Goal: Information Seeking & Learning: Find specific fact

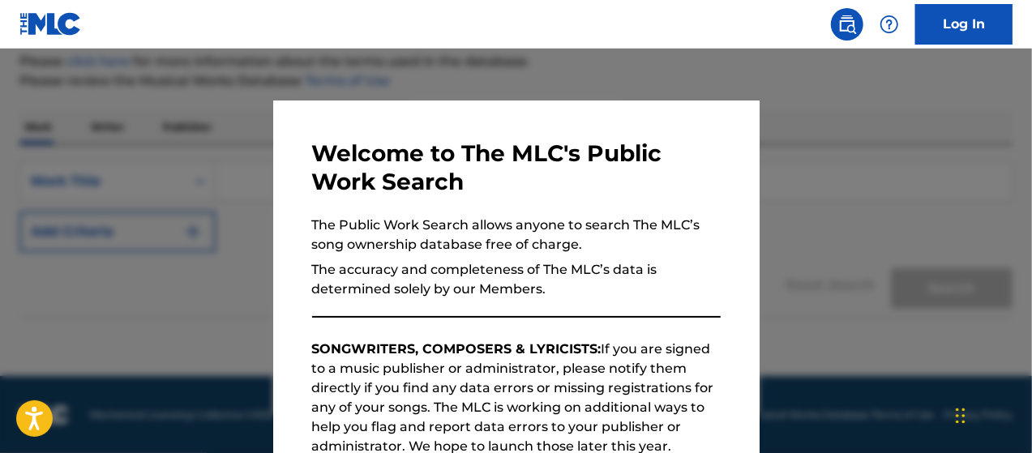
scroll to position [288, 0]
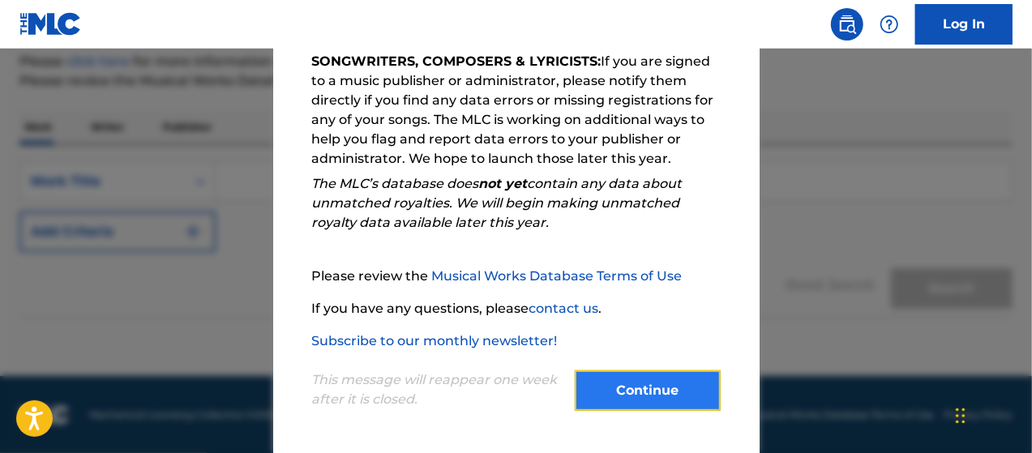
click at [631, 372] on button "Continue" at bounding box center [648, 390] width 146 height 41
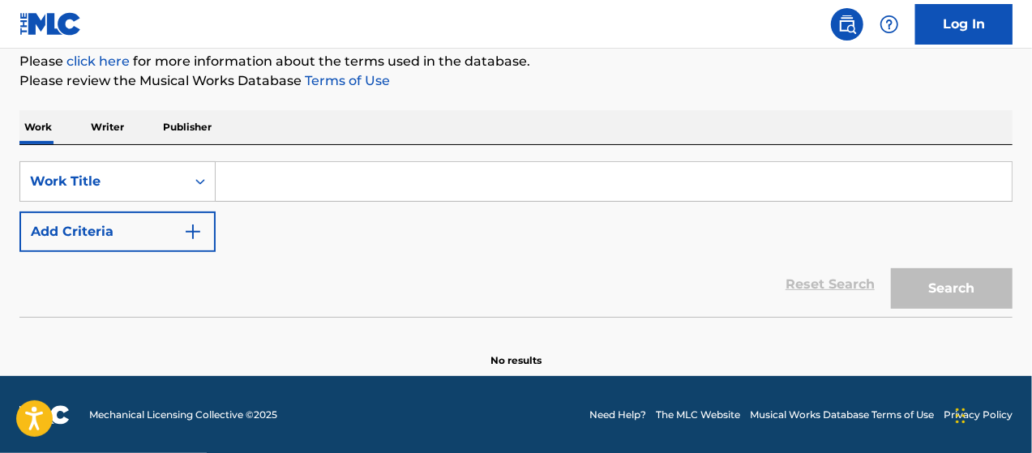
click at [323, 181] on input "Search Form" at bounding box center [614, 181] width 796 height 39
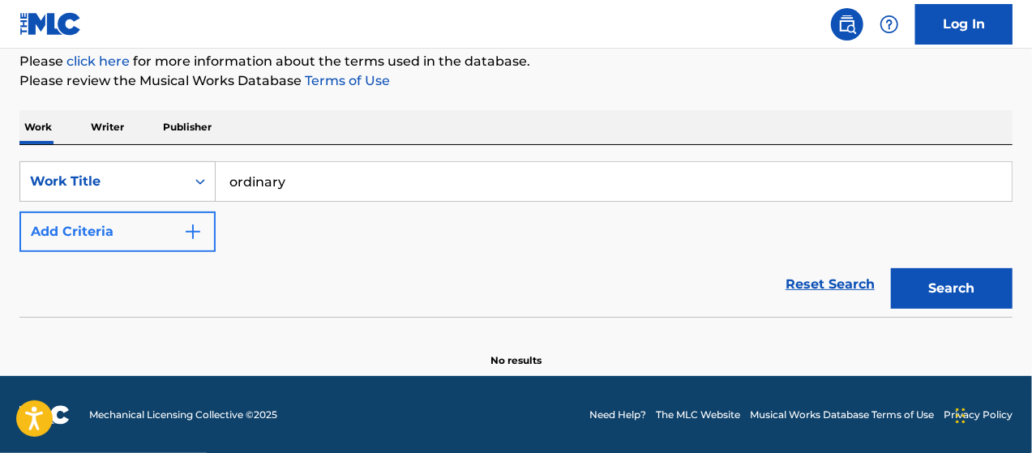
type input "ordinary"
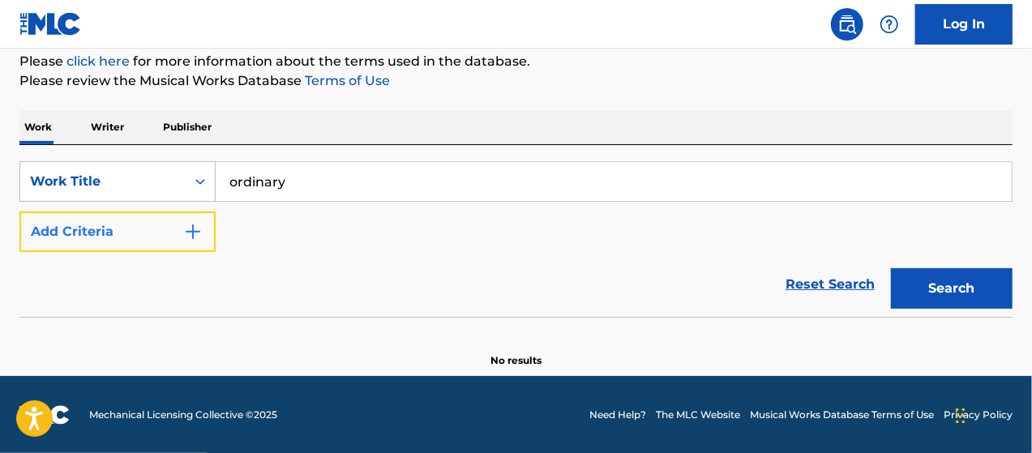
click at [185, 224] on img "Search Form" at bounding box center [192, 231] width 19 height 19
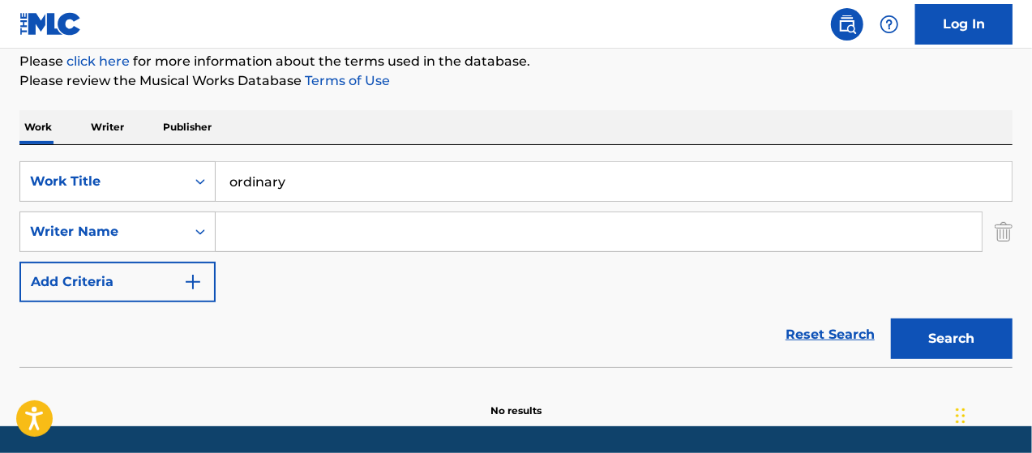
click at [278, 226] on input "Search Form" at bounding box center [599, 231] width 766 height 39
click at [891, 319] on button "Search" at bounding box center [952, 339] width 122 height 41
type input "[PERSON_NAME]"
click at [891, 319] on button "Search" at bounding box center [952, 339] width 122 height 41
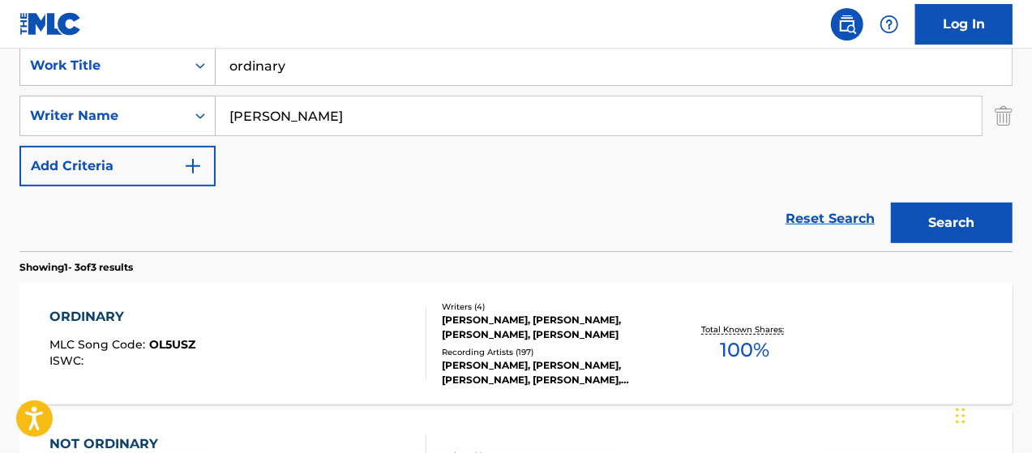
scroll to position [443, 0]
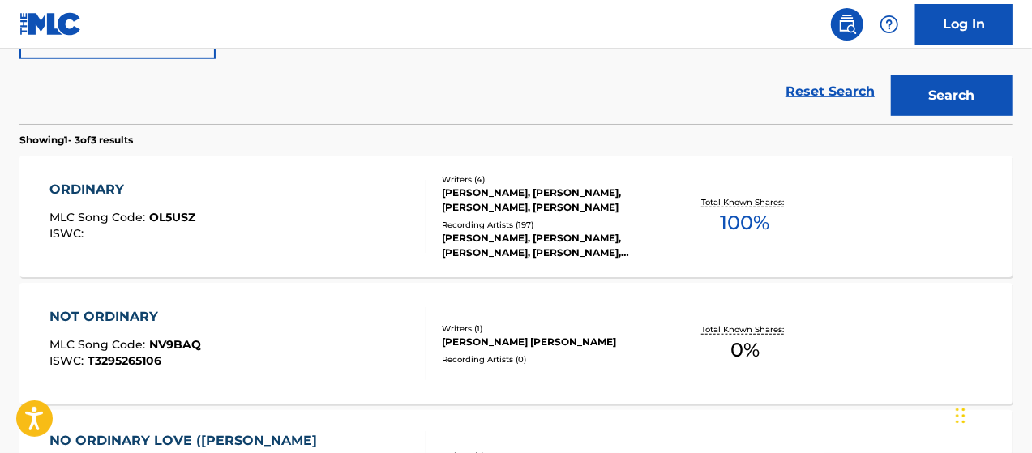
click at [504, 210] on div "[PERSON_NAME], [PERSON_NAME], [PERSON_NAME], [PERSON_NAME]" at bounding box center [552, 200] width 220 height 29
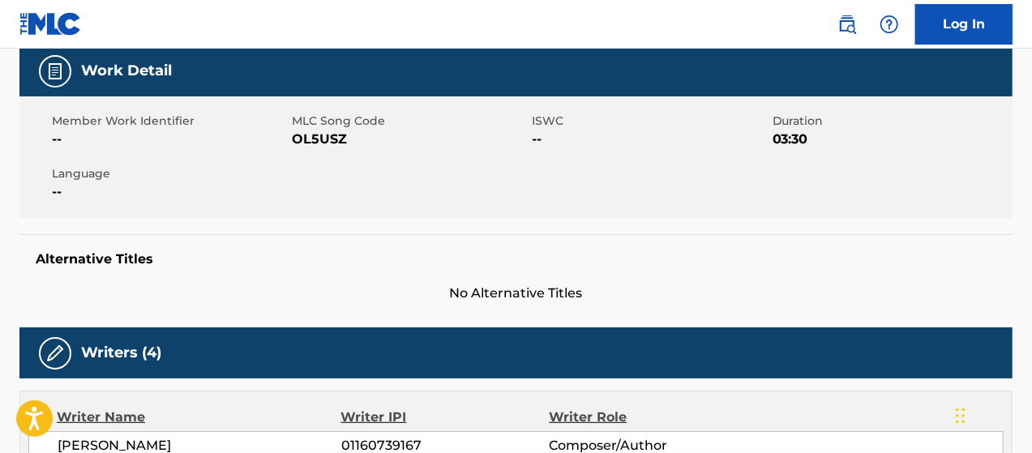
scroll to position [486, 0]
